Goal: Information Seeking & Learning: Learn about a topic

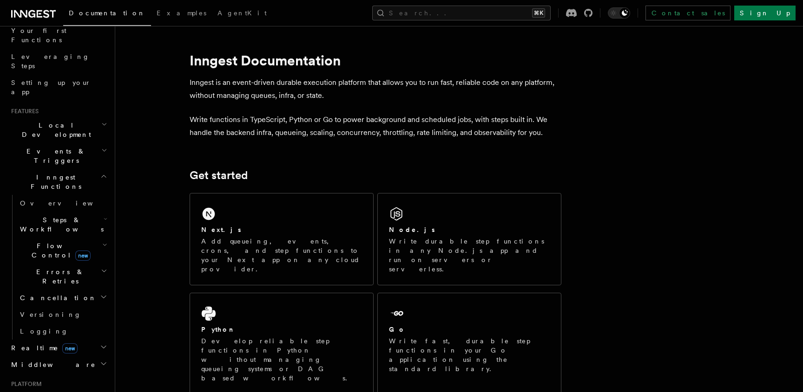
scroll to position [137, 0]
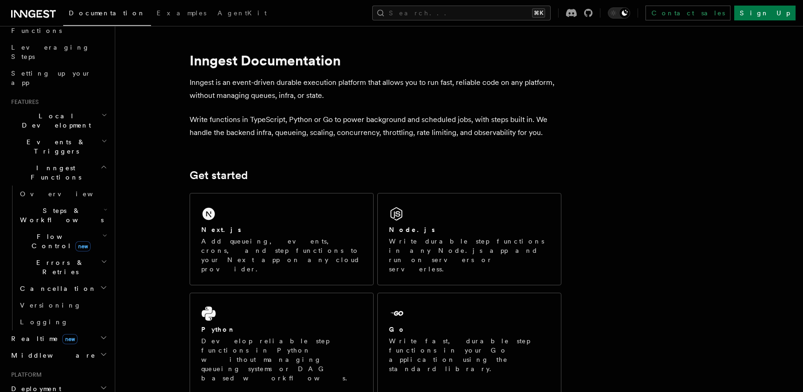
click at [96, 229] on h2 "Flow Control new" at bounding box center [62, 242] width 93 height 26
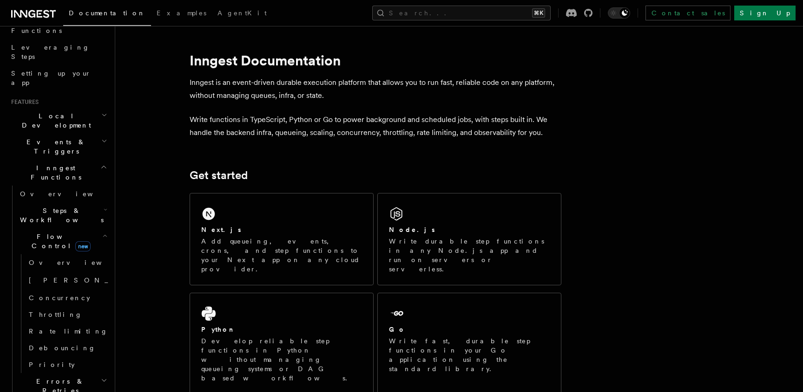
click at [96, 229] on h2 "Flow Control new" at bounding box center [62, 242] width 93 height 26
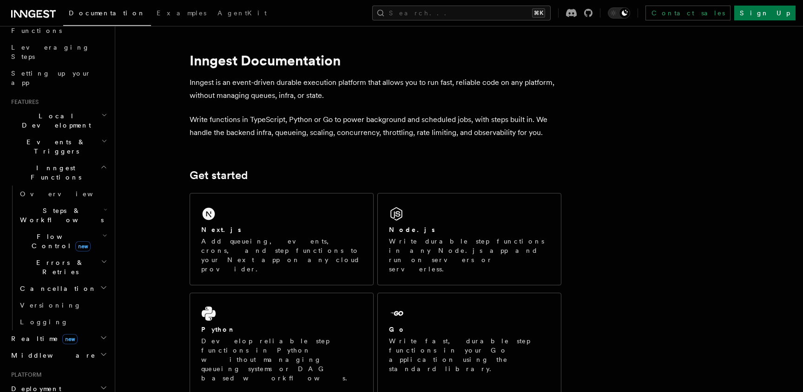
click at [93, 202] on h2 "Steps & Workflows" at bounding box center [62, 215] width 93 height 26
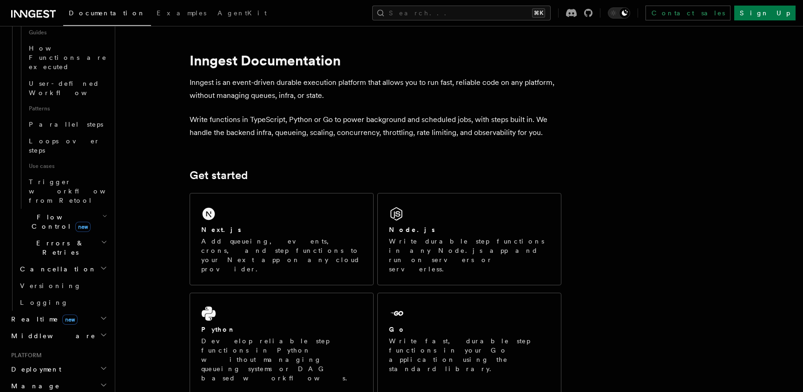
scroll to position [466, 0]
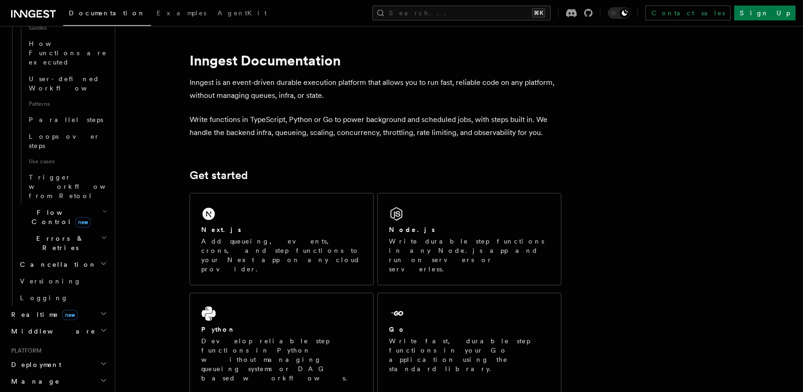
click at [47, 357] on h2 "Deployment" at bounding box center [58, 365] width 102 height 17
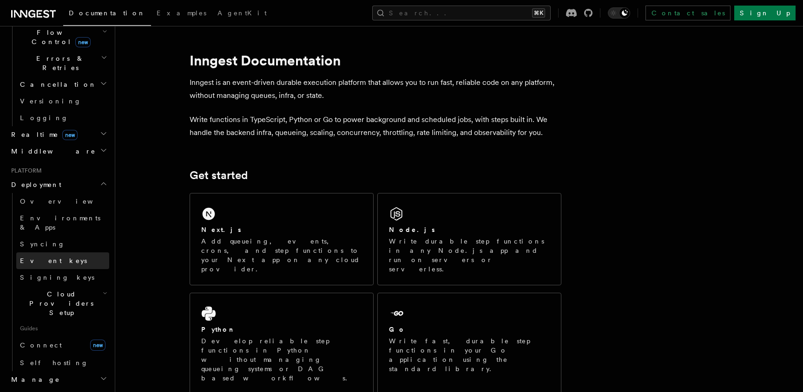
scroll to position [672, 0]
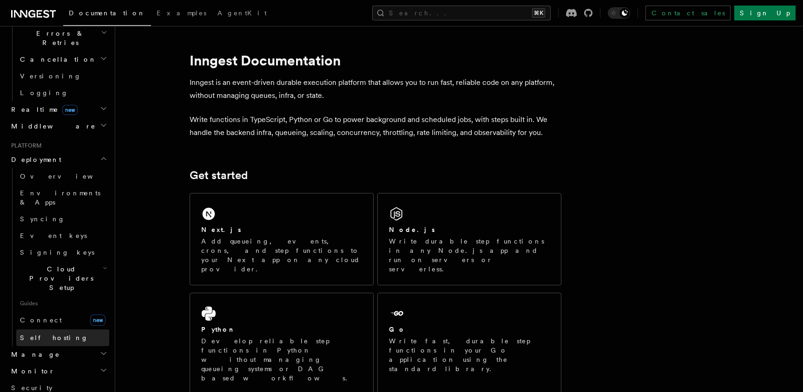
click at [62, 330] on link "Self hosting" at bounding box center [62, 338] width 93 height 17
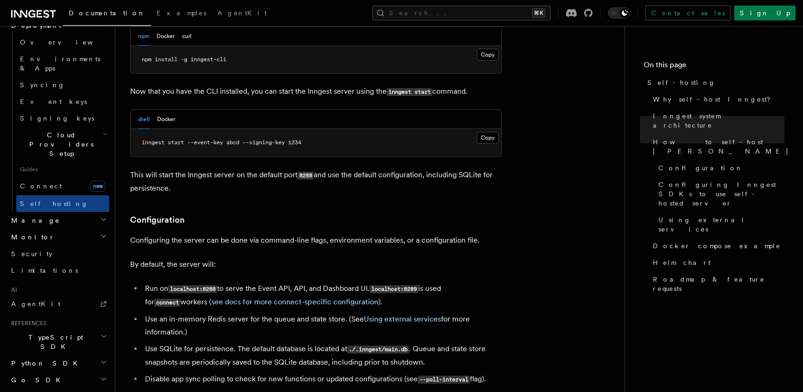
scroll to position [1059, 0]
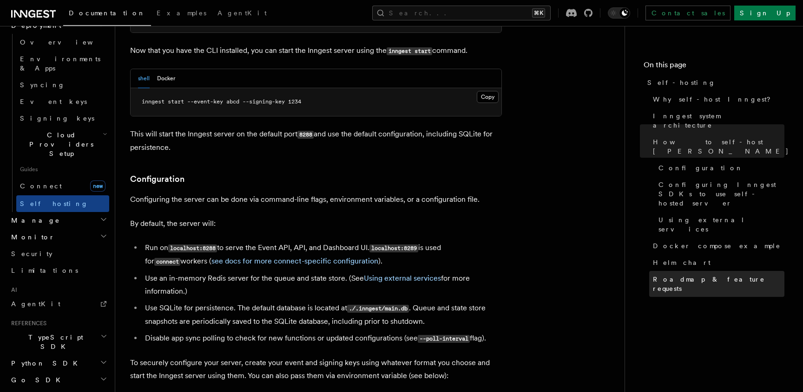
click at [731, 271] on link "Roadmap & feature requests" at bounding box center [716, 284] width 135 height 26
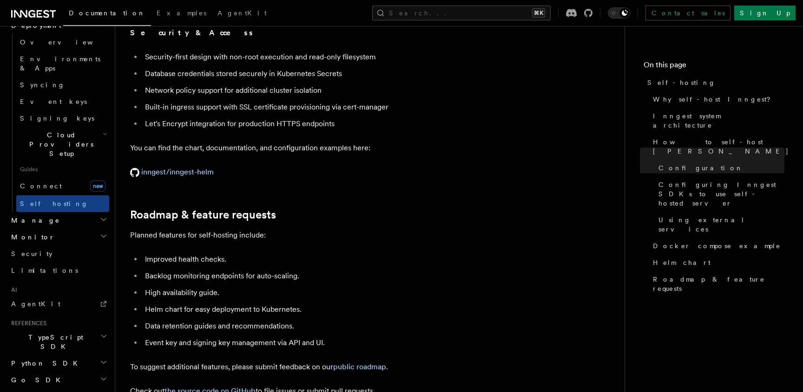
scroll to position [3570, 0]
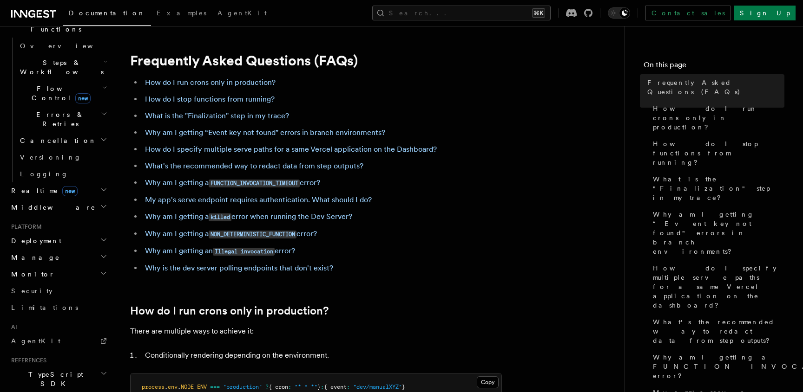
scroll to position [287, 0]
click at [68, 232] on h2 "Deployment" at bounding box center [58, 240] width 102 height 17
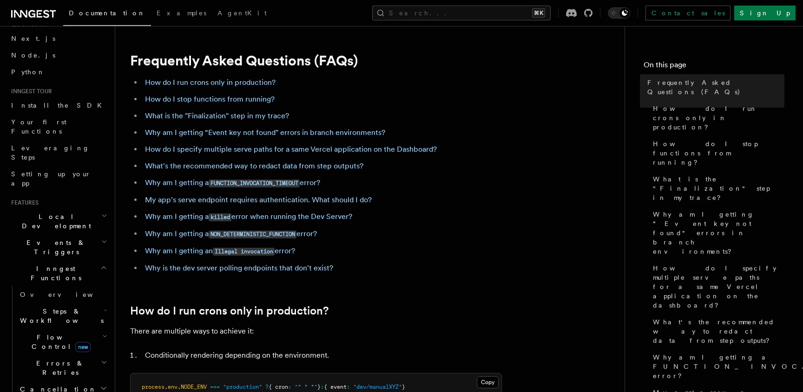
scroll to position [0, 0]
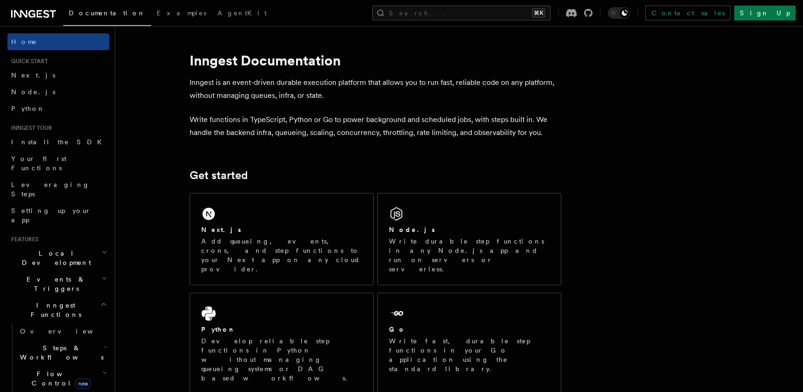
click at [73, 245] on h2 "Local Development" at bounding box center [58, 258] width 102 height 26
click at [65, 271] on h2 "Events & Triggers" at bounding box center [58, 284] width 102 height 26
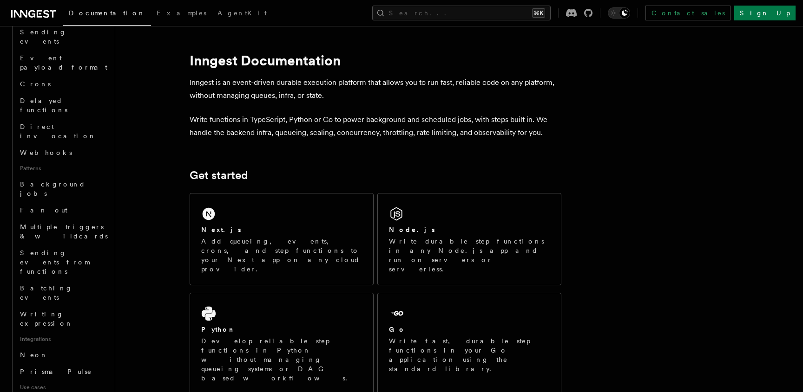
scroll to position [309, 0]
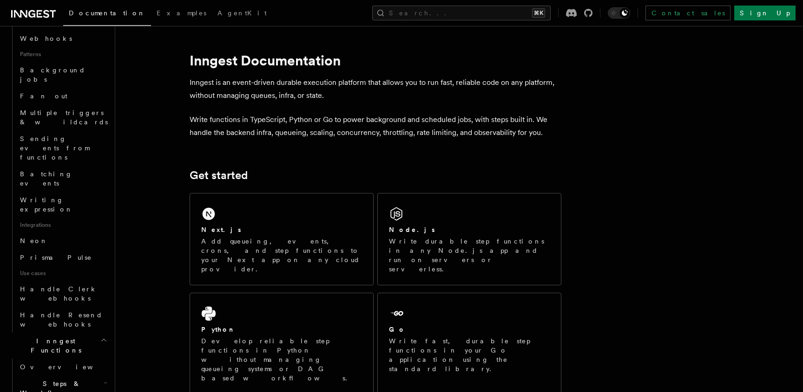
scroll to position [427, 0]
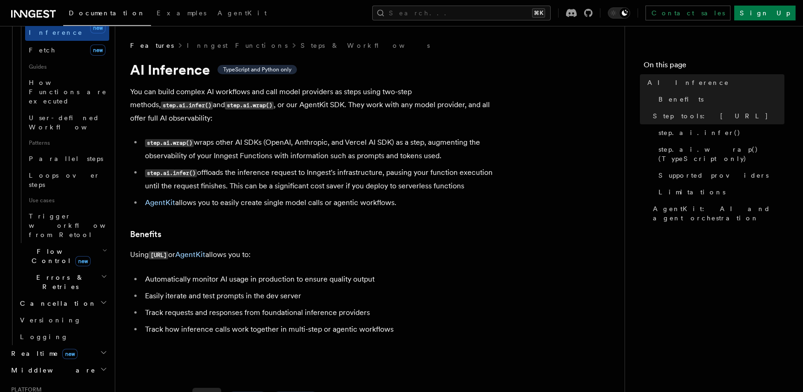
click at [62, 346] on h2 "Realtime new" at bounding box center [58, 354] width 102 height 17
click at [58, 247] on span "Flow Control new" at bounding box center [59, 256] width 86 height 19
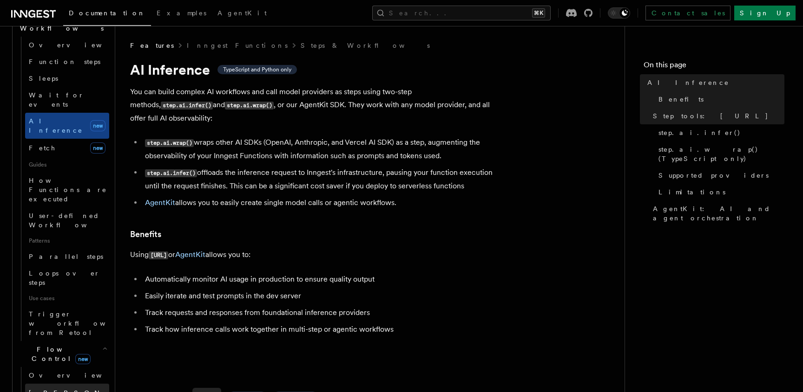
scroll to position [324, 0]
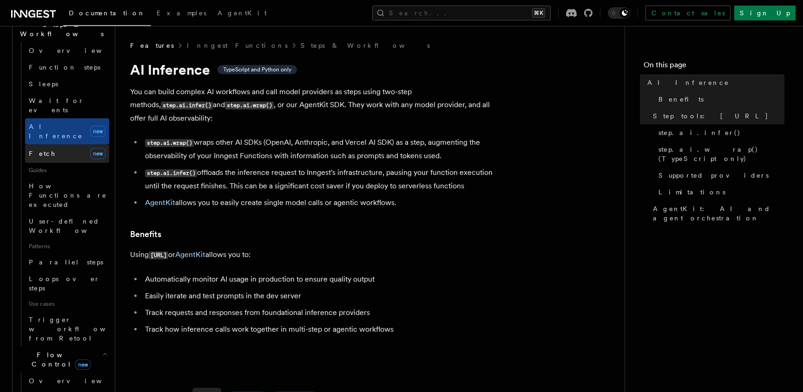
click at [89, 144] on link "Fetch new" at bounding box center [67, 153] width 84 height 19
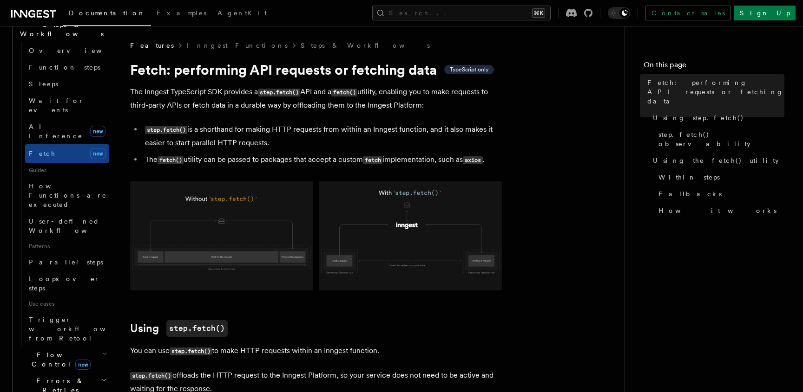
click at [75, 360] on span "new" at bounding box center [82, 365] width 15 height 10
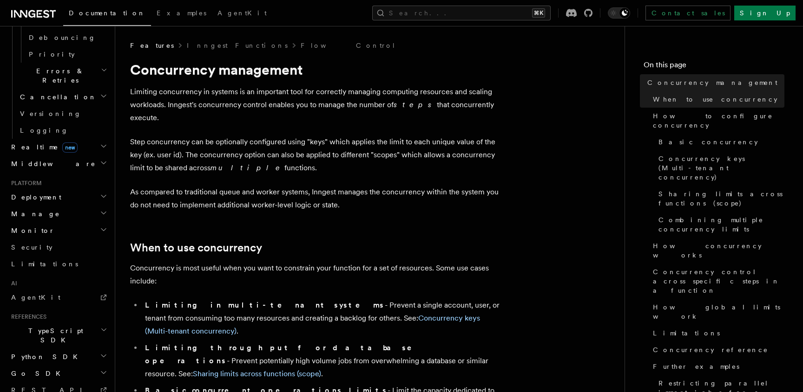
scroll to position [470, 0]
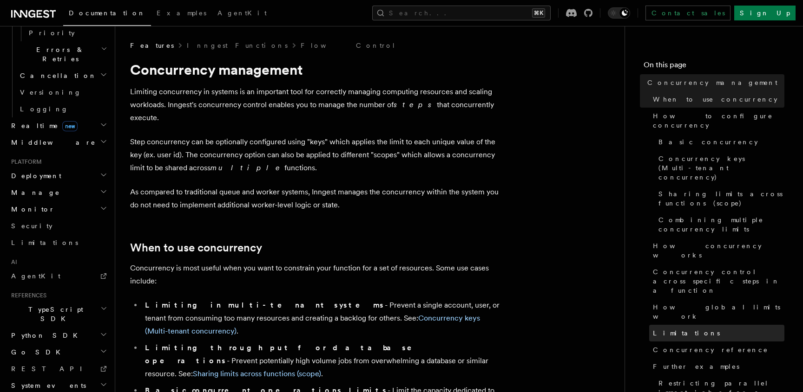
click at [668, 329] on span "Limitations" at bounding box center [686, 333] width 67 height 9
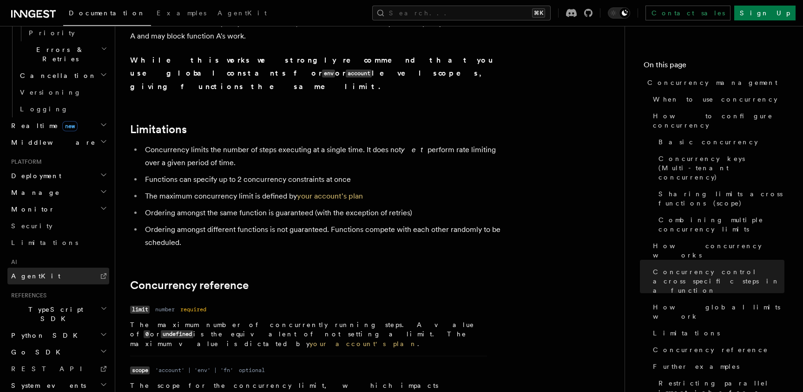
scroll to position [2956, 0]
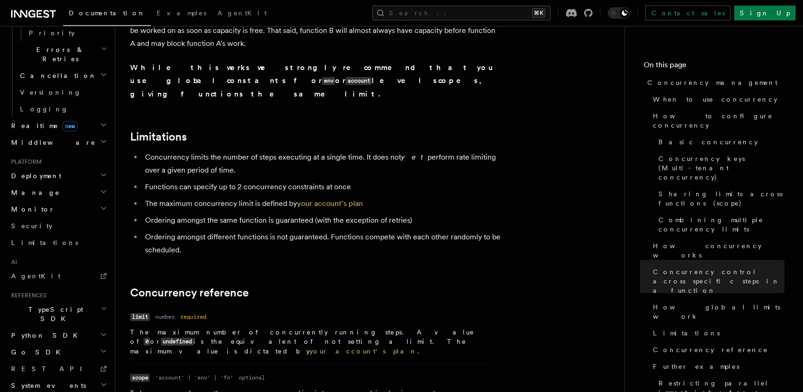
click at [70, 184] on h2 "Manage" at bounding box center [58, 192] width 102 height 17
click at [71, 168] on h2 "Deployment" at bounding box center [58, 176] width 102 height 17
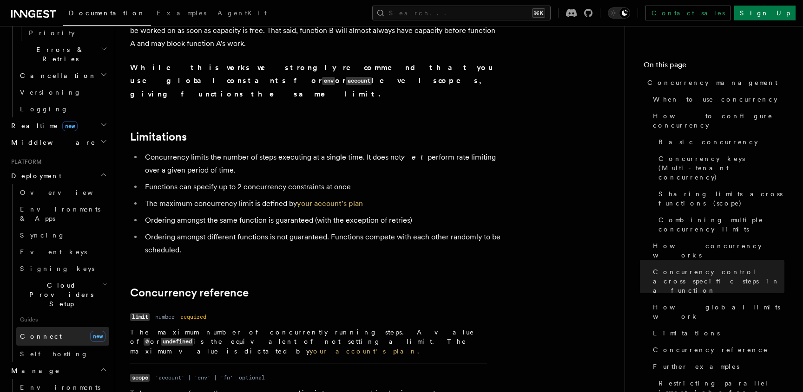
click at [52, 327] on link "Connect new" at bounding box center [62, 336] width 93 height 19
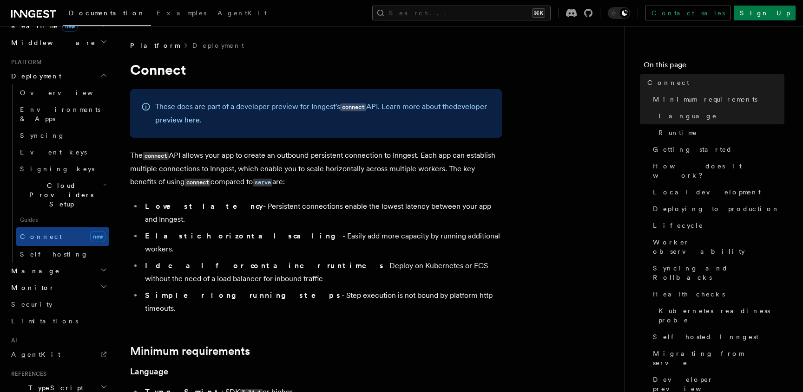
scroll to position [501, 0]
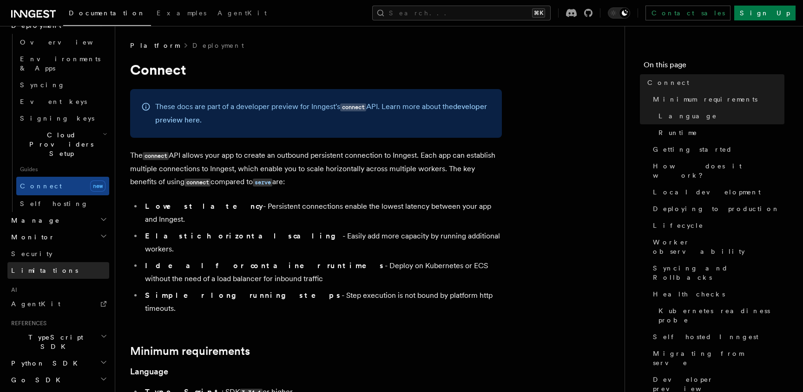
click at [44, 262] on link "Limitations" at bounding box center [58, 270] width 102 height 17
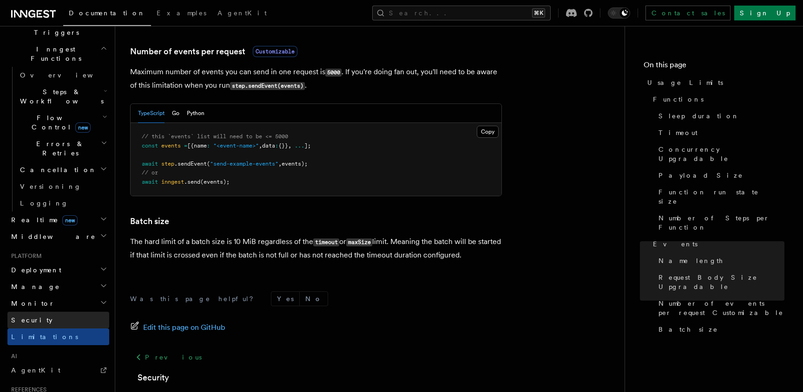
scroll to position [248, 0]
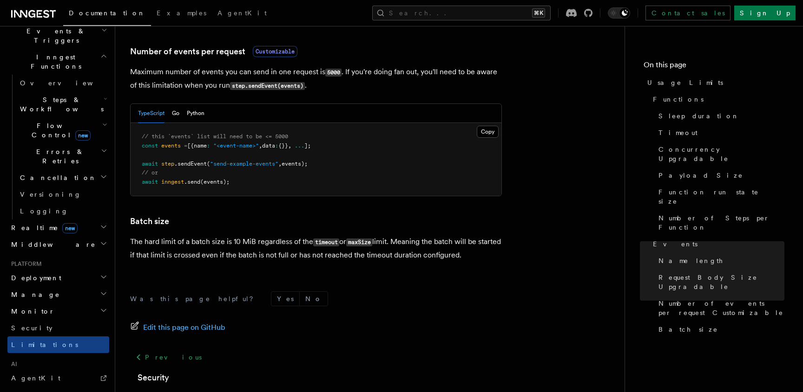
click at [54, 270] on h2 "Deployment" at bounding box center [58, 278] width 102 height 17
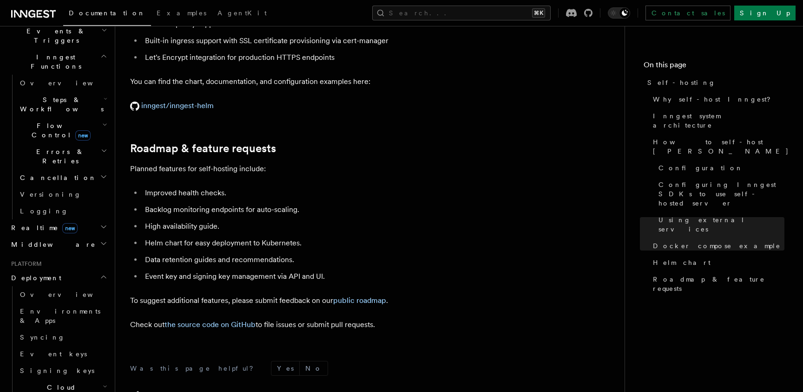
scroll to position [3497, 0]
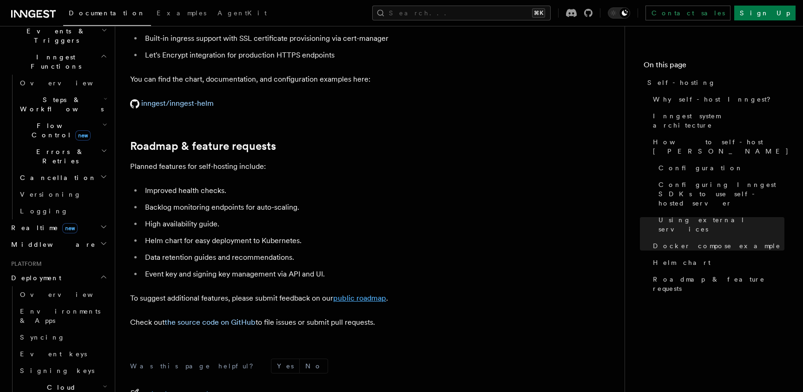
click at [339, 294] on link "public roadmap" at bounding box center [359, 298] width 53 height 9
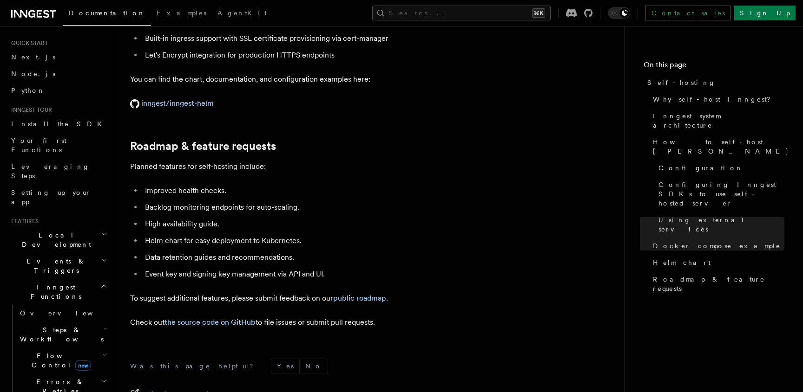
scroll to position [0, 0]
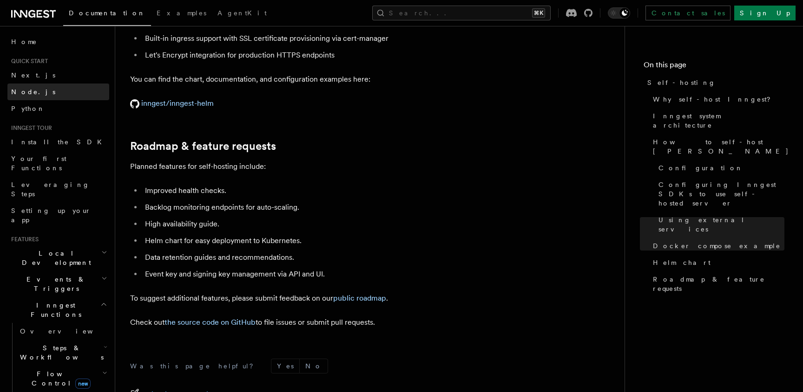
click at [59, 93] on link "Node.js" at bounding box center [58, 92] width 102 height 17
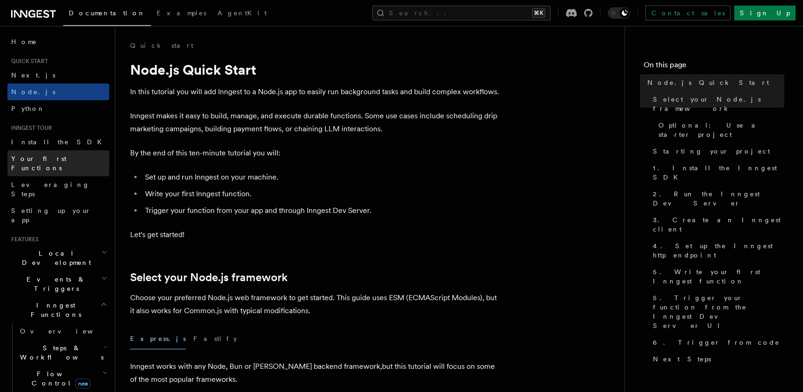
click at [66, 163] on span "Your first Functions" at bounding box center [60, 163] width 98 height 19
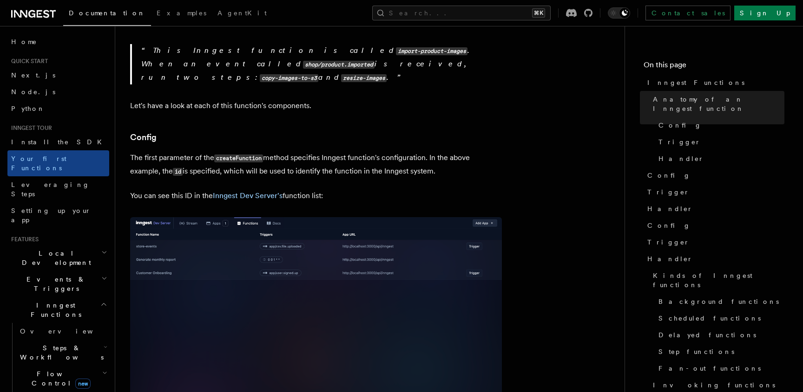
scroll to position [550, 0]
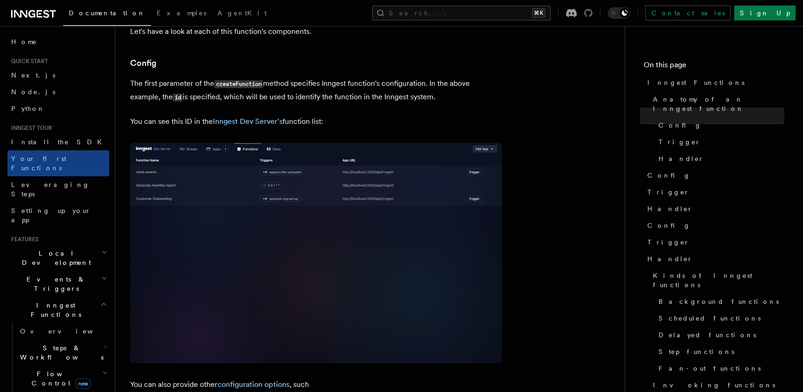
click at [592, 11] on icon at bounding box center [588, 13] width 8 height 8
click at [63, 207] on span "Setting up your app" at bounding box center [51, 215] width 80 height 17
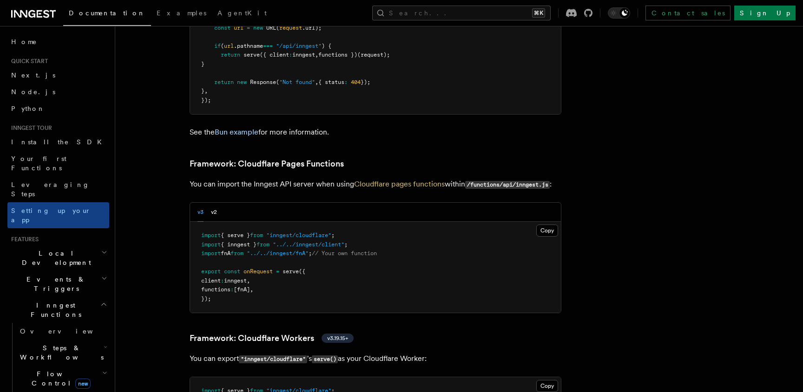
scroll to position [1370, 0]
